Goal: Answer question/provide support

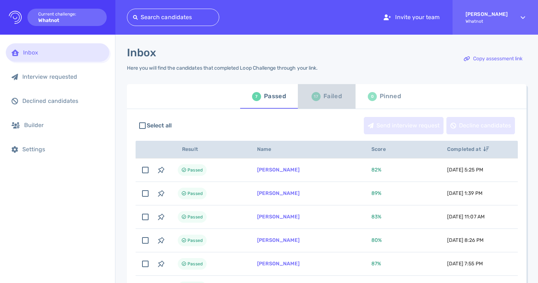
click at [327, 96] on div "Failed" at bounding box center [332, 96] width 18 height 11
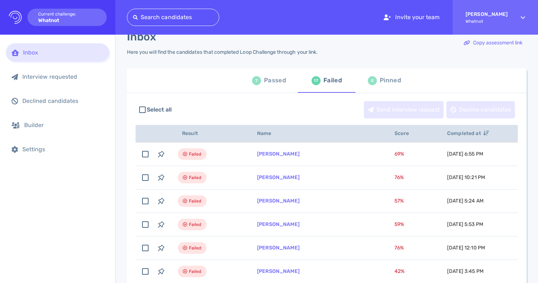
scroll to position [17, 0]
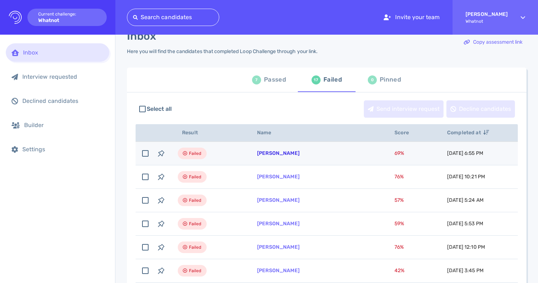
click at [286, 153] on link "[PERSON_NAME]" at bounding box center [278, 153] width 43 height 6
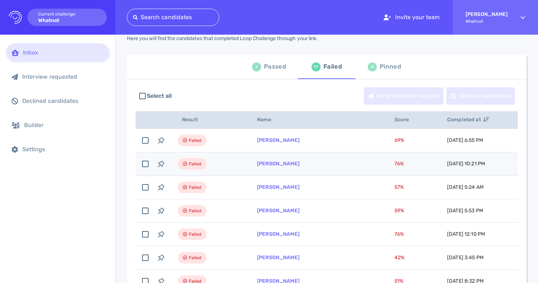
scroll to position [0, 0]
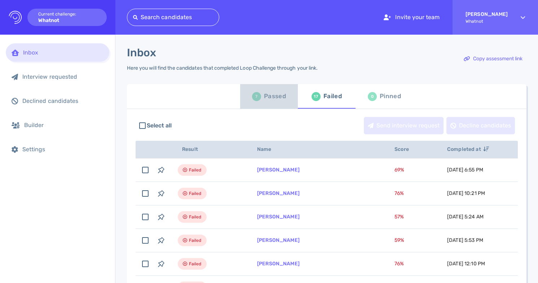
click at [255, 98] on div "7" at bounding box center [256, 96] width 9 height 9
